Goal: Information Seeking & Learning: Compare options

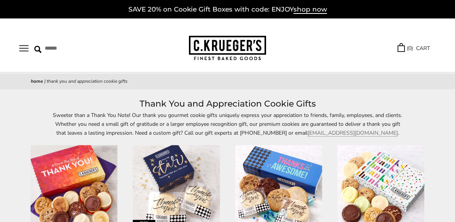
click at [27, 49] on button "Open navigation" at bounding box center [23, 48] width 9 height 7
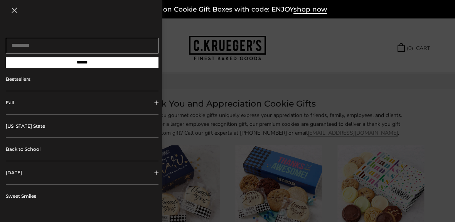
click at [135, 106] on button "Fall" at bounding box center [82, 102] width 153 height 23
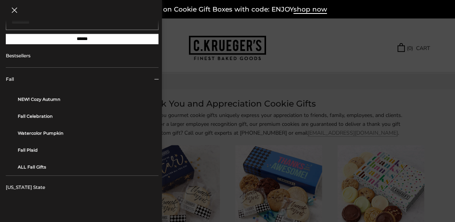
scroll to position [25, 0]
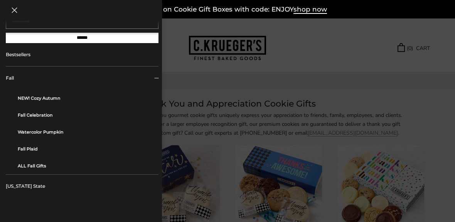
click at [55, 102] on link "NEW! Cozy Autumn" at bounding box center [85, 98] width 135 height 17
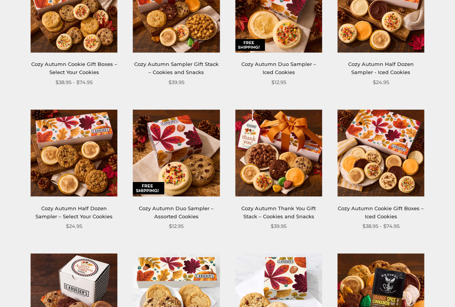
scroll to position [297, 0]
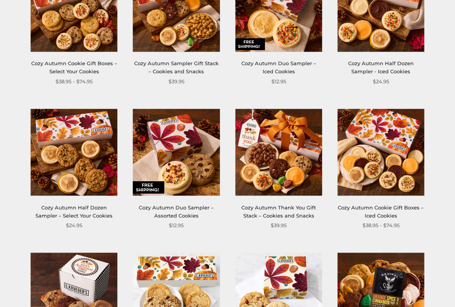
click at [198, 206] on link "Cozy Autumn Duo Sampler – Assorted Cookies" at bounding box center [176, 212] width 75 height 14
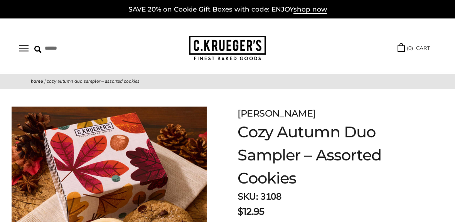
click at [29, 47] on button "Open navigation" at bounding box center [23, 48] width 9 height 7
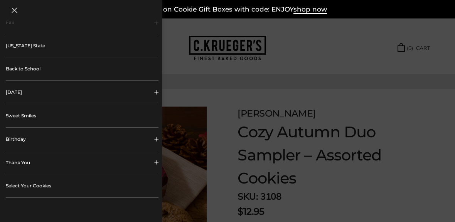
scroll to position [87, 0]
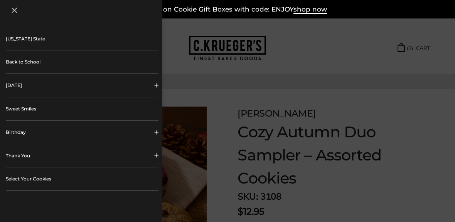
click at [139, 112] on link "Sweet Smiles" at bounding box center [82, 108] width 153 height 23
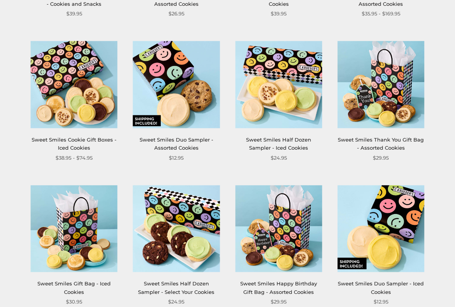
scroll to position [402, 0]
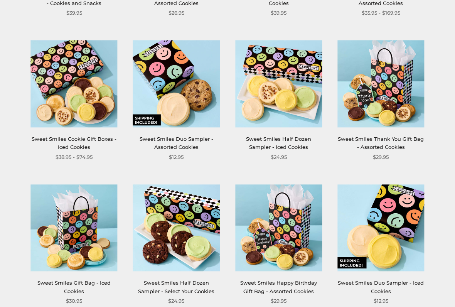
click at [196, 138] on link "Sweet Smiles Duo Sampler - Assorted Cookies" at bounding box center [176, 143] width 74 height 14
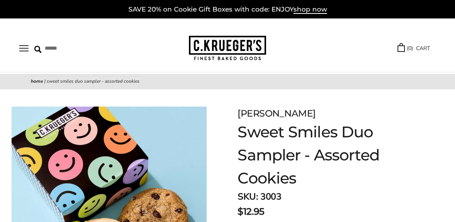
click at [25, 47] on button "Open navigation" at bounding box center [23, 48] width 9 height 7
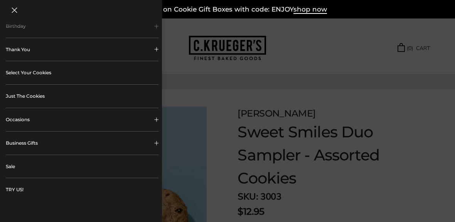
scroll to position [195, 0]
click at [147, 93] on link "Just The Cookies" at bounding box center [82, 95] width 153 height 23
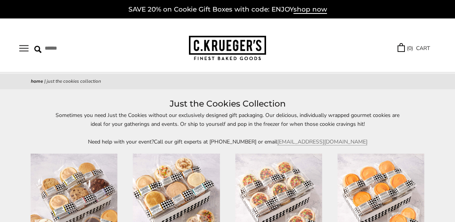
click at [23, 51] on button "Open navigation" at bounding box center [23, 48] width 9 height 7
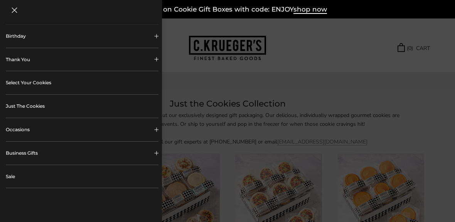
scroll to position [184, 0]
click at [152, 131] on button "Occasions" at bounding box center [82, 129] width 153 height 23
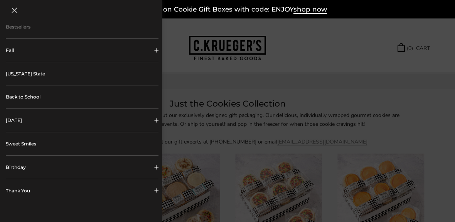
scroll to position [50, 0]
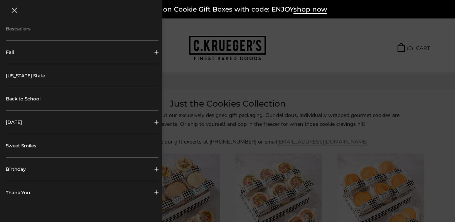
click at [138, 144] on link "Sweet Smiles" at bounding box center [82, 145] width 153 height 23
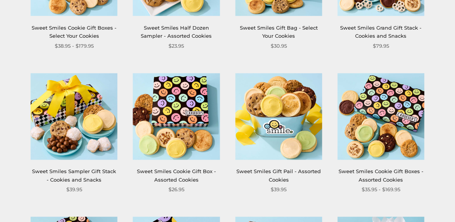
scroll to position [224, 0]
